Goal: Navigation & Orientation: Find specific page/section

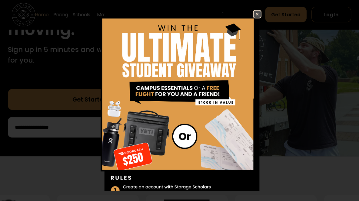
click at [254, 13] on img at bounding box center [256, 14] width 7 height 7
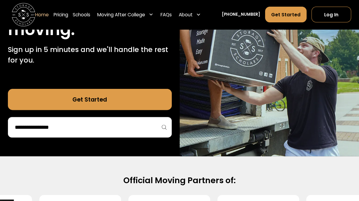
click at [140, 129] on input "search" at bounding box center [89, 127] width 151 height 10
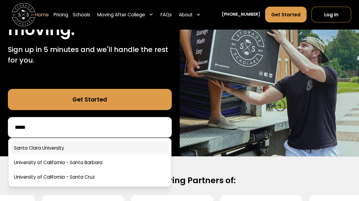
type input "*****"
click at [53, 148] on link at bounding box center [90, 147] width 158 height 13
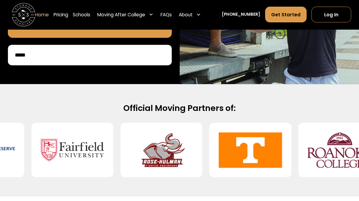
scroll to position [189, 0]
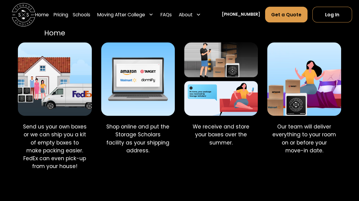
scroll to position [545, 0]
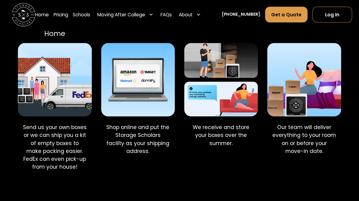
click at [333, 168] on div "Step 4 Delivery in Room Our team will deliver everything to your room on or bef…" at bounding box center [304, 91] width 74 height 173
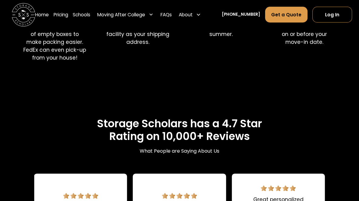
scroll to position [654, 0]
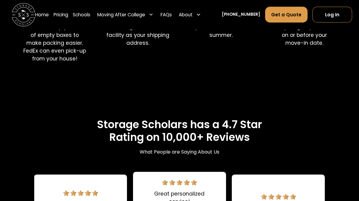
click at [291, 148] on div "Storage Scholars has a 4.7 Star Rating on 10,000+ Reviews What People are Sayin…" at bounding box center [179, 144] width 291 height 53
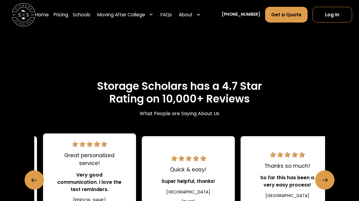
scroll to position [697, 0]
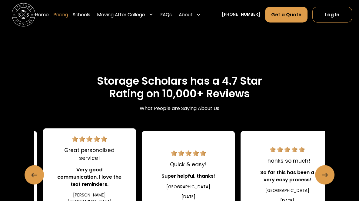
click at [64, 12] on link "Pricing" at bounding box center [60, 14] width 15 height 16
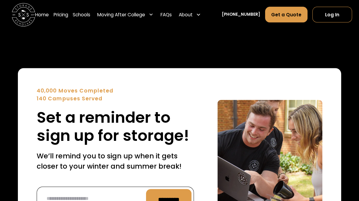
scroll to position [2408, 0]
